Goal: Task Accomplishment & Management: Manage account settings

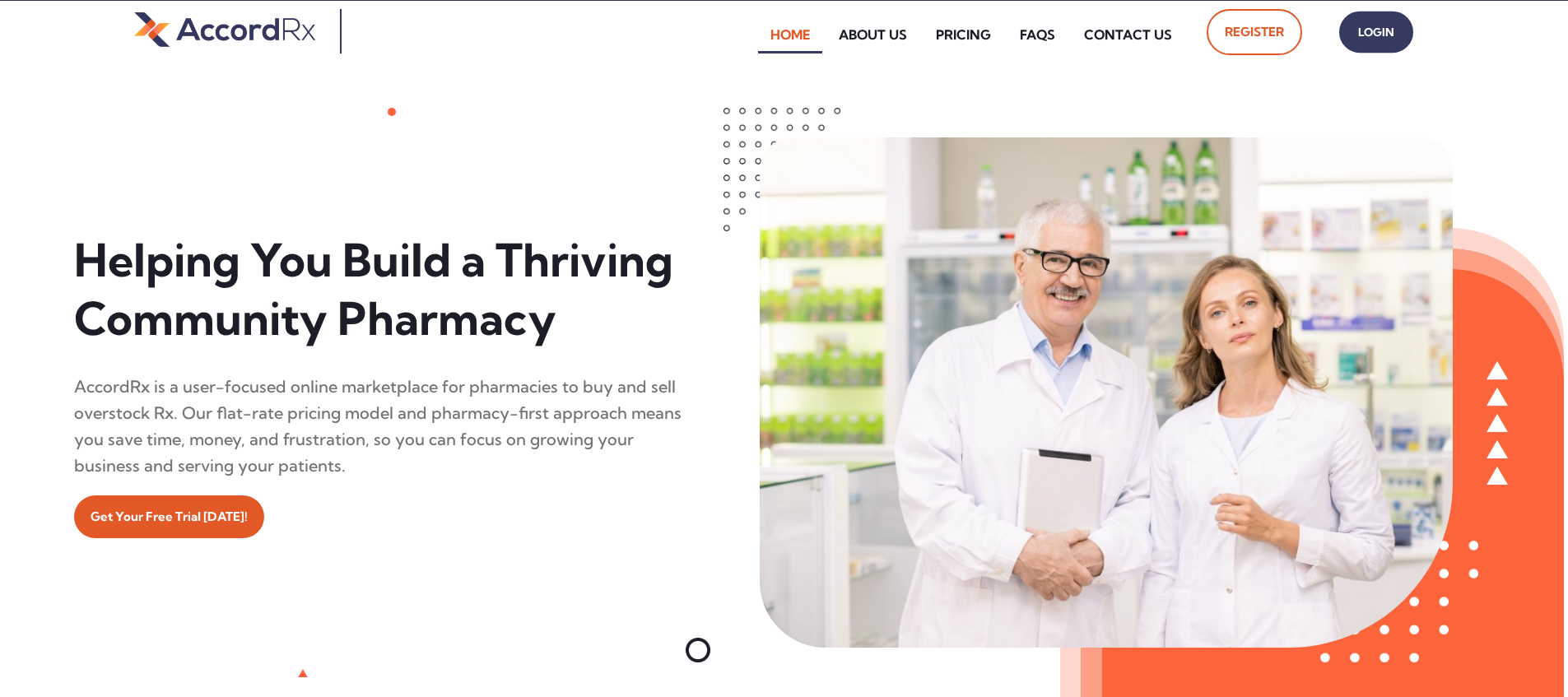
click at [752, 32] on span "Login" at bounding box center [1377, 32] width 42 height 23
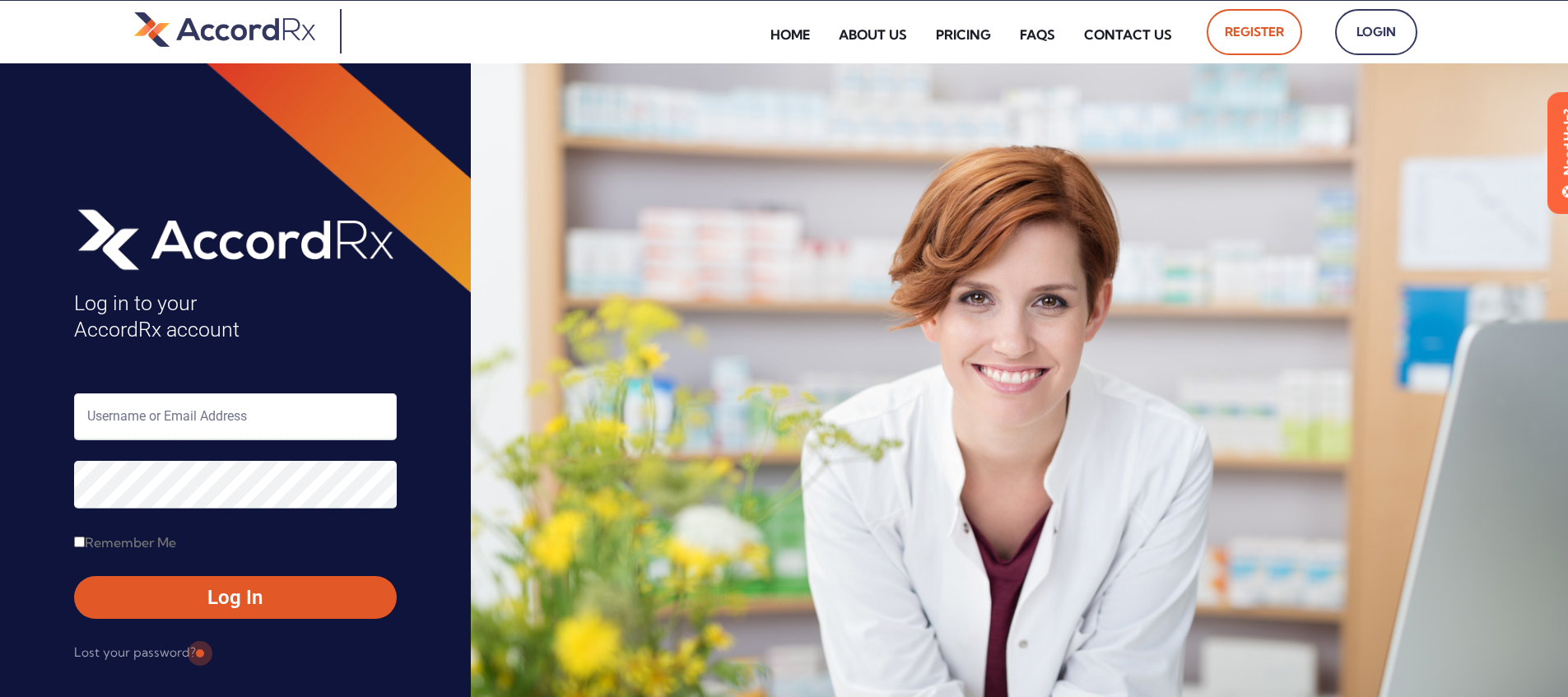
click at [161, 421] on input "text" at bounding box center [235, 417] width 323 height 47
type input "ARX-[PERSON_NAME]"
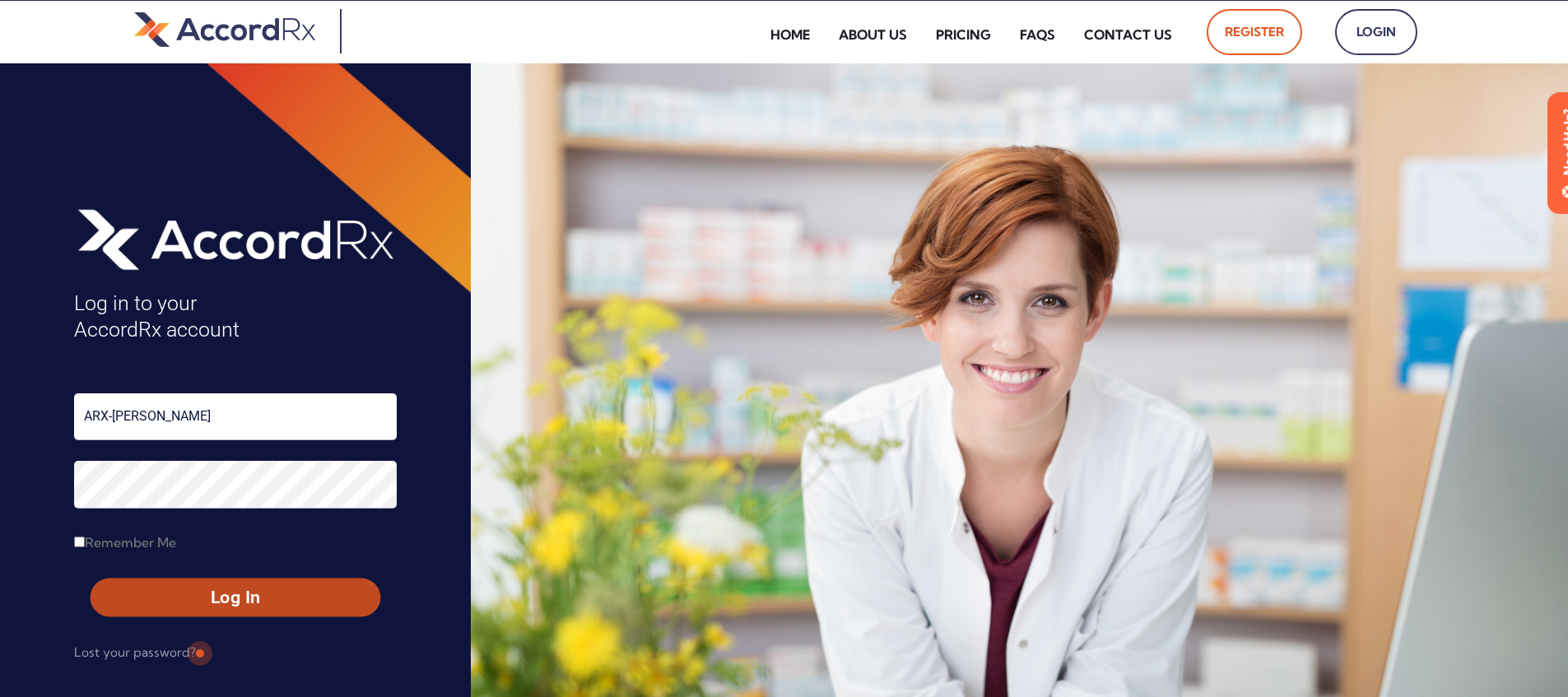
click at [198, 600] on span "Log In" at bounding box center [235, 598] width 260 height 23
